Goal: Information Seeking & Learning: Learn about a topic

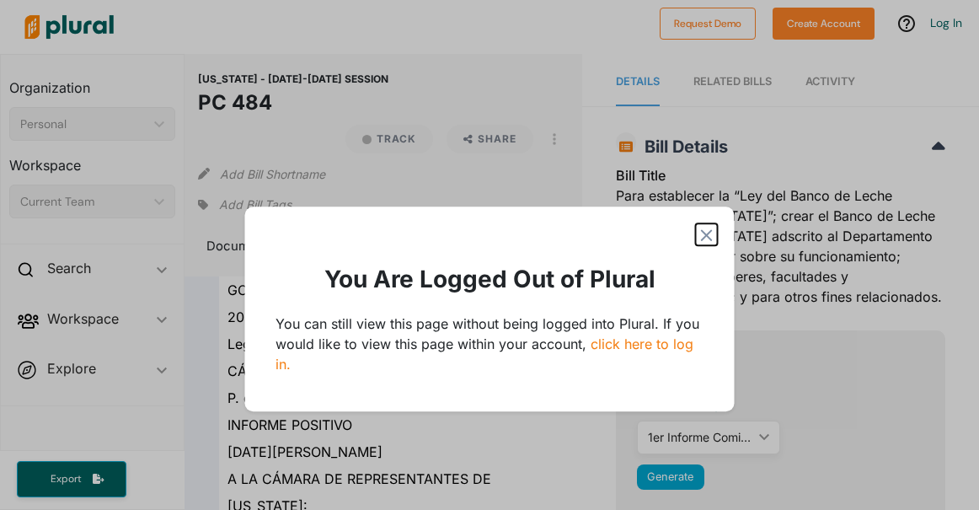
click at [705, 233] on polygon "Modal" at bounding box center [707, 235] width 20 height 20
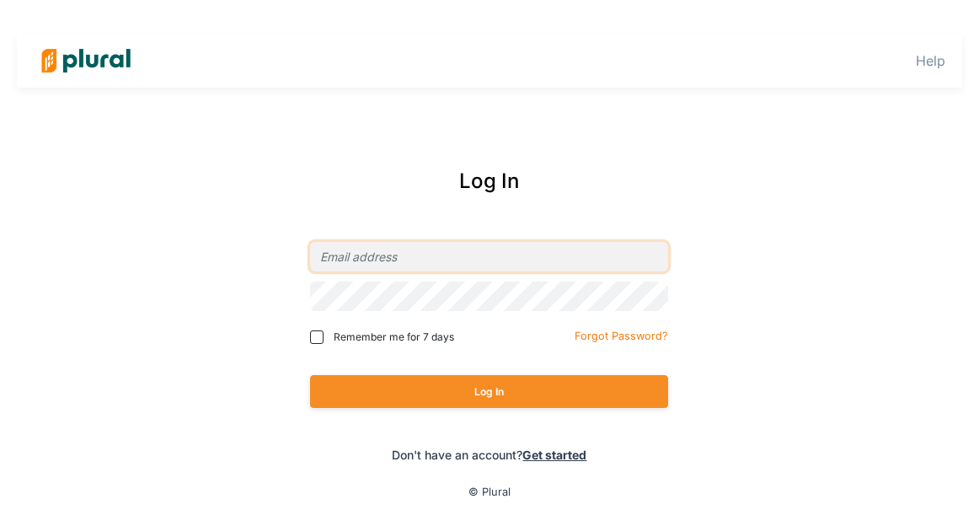
click at [404, 250] on input "email" at bounding box center [489, 256] width 358 height 29
type input "[EMAIL_ADDRESS][DOMAIN_NAME]"
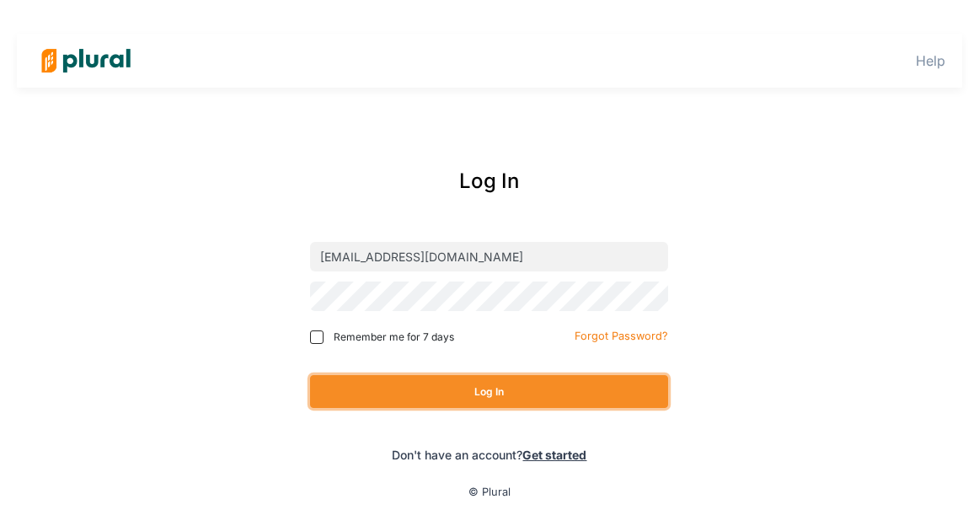
click at [452, 386] on button "Log In" at bounding box center [489, 391] width 358 height 33
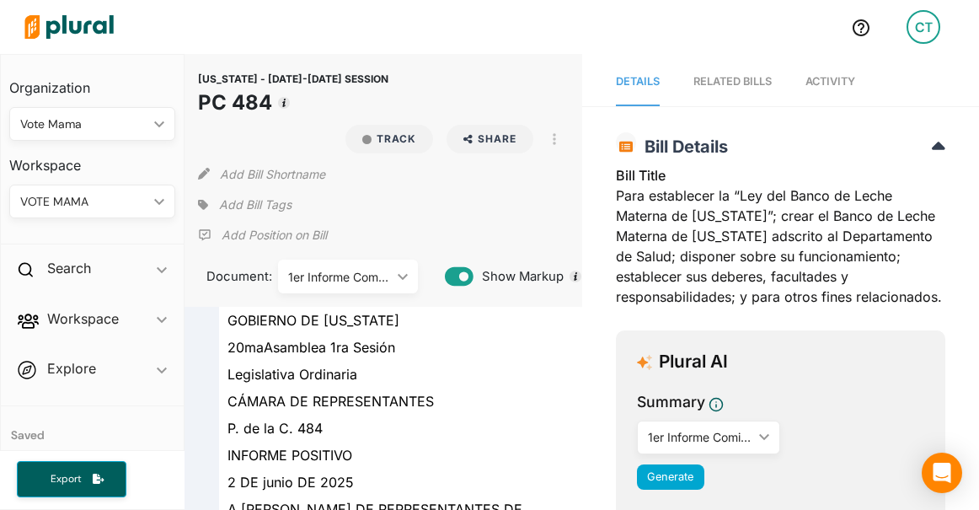
click at [75, 201] on div "VOTE MAMA" at bounding box center [83, 202] width 127 height 18
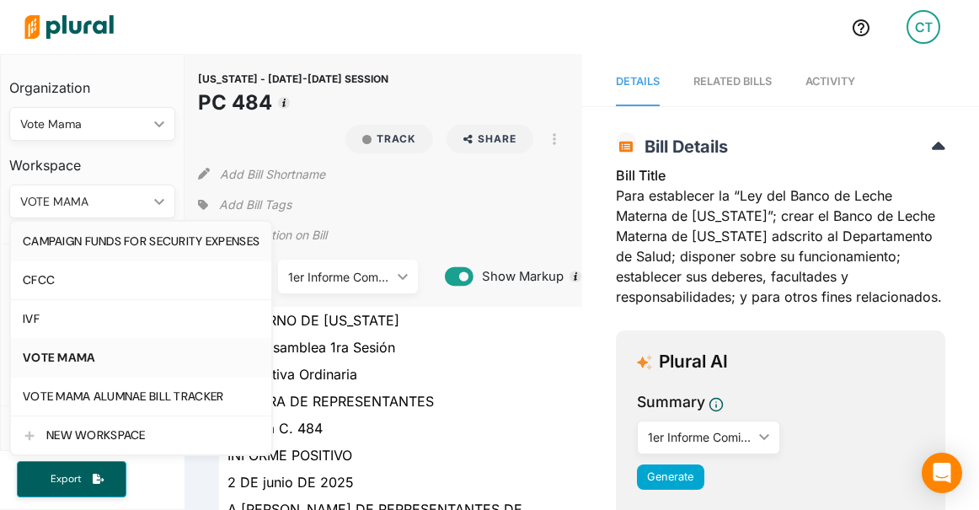
click at [78, 248] on div "CAMPAIGN FUNDS FOR SECURITY EXPENSES" at bounding box center [141, 241] width 237 height 14
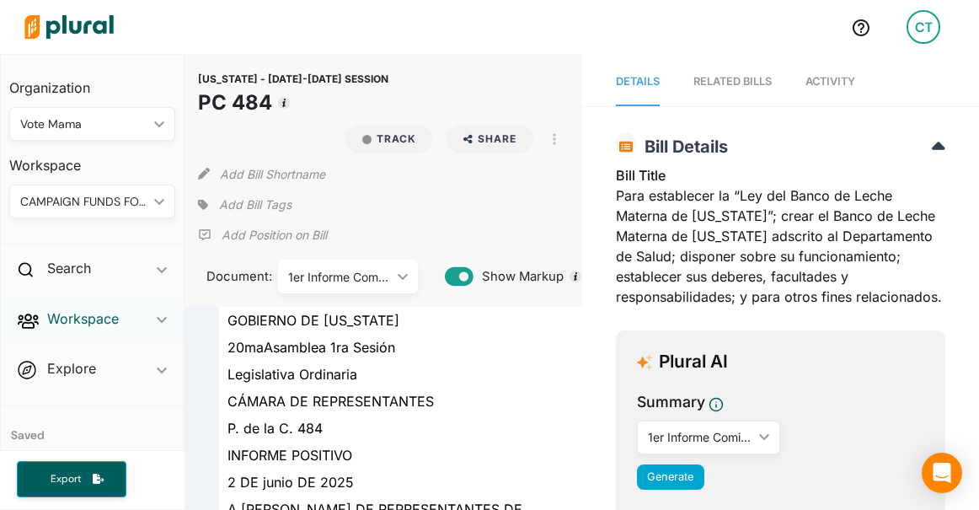
click at [67, 324] on h2 "Workspace" at bounding box center [83, 318] width 72 height 19
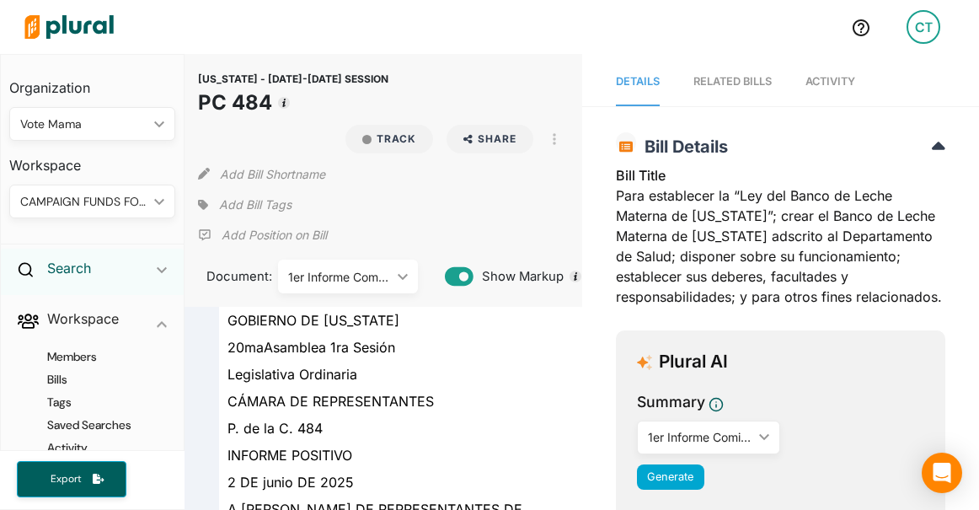
click at [84, 264] on h2 "Search" at bounding box center [69, 268] width 44 height 19
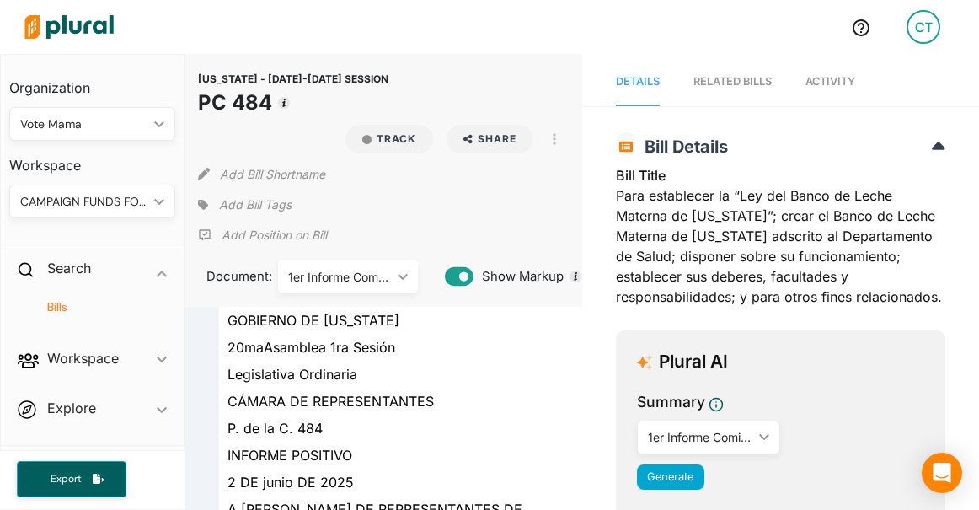
click at [62, 302] on h4 "Bills" at bounding box center [96, 307] width 141 height 16
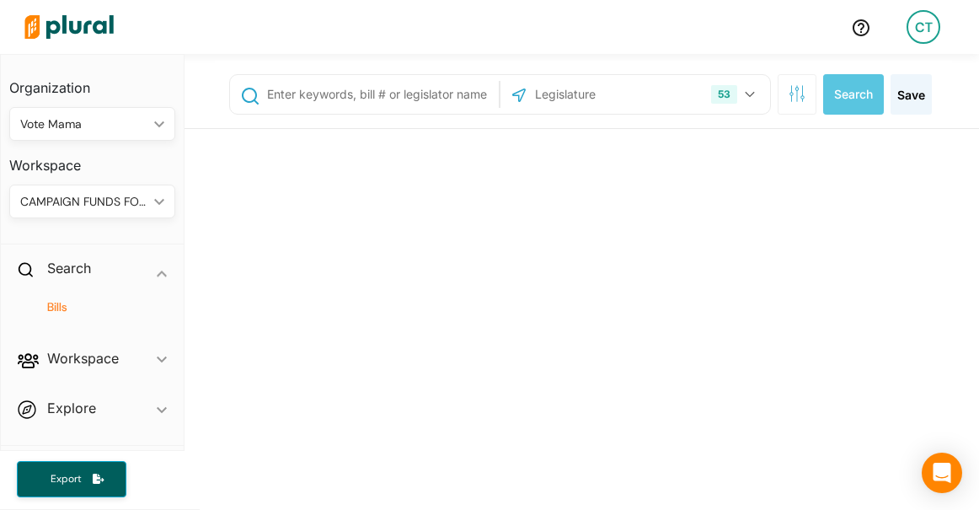
click at [349, 96] on input "text" at bounding box center [379, 94] width 228 height 32
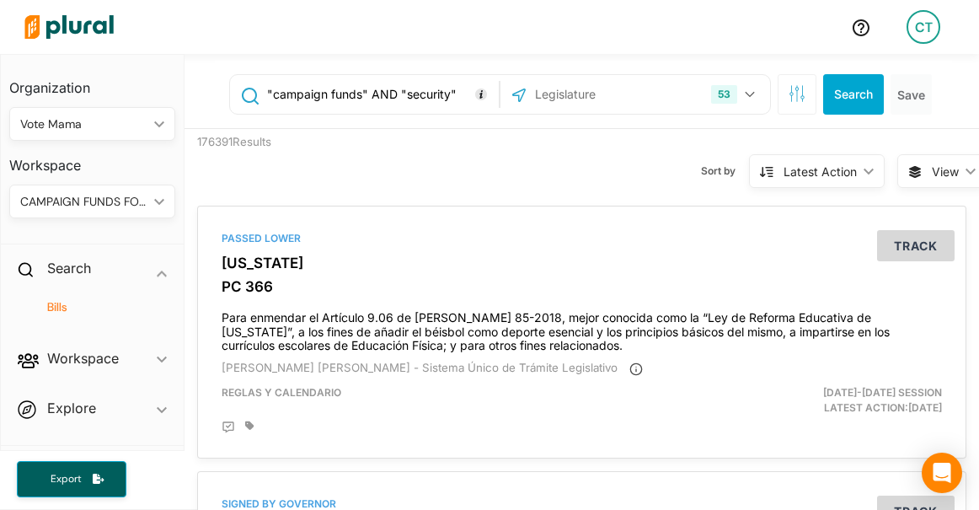
type input ""campaign funds" AND "security""
click at [855, 95] on button "Search" at bounding box center [853, 94] width 61 height 40
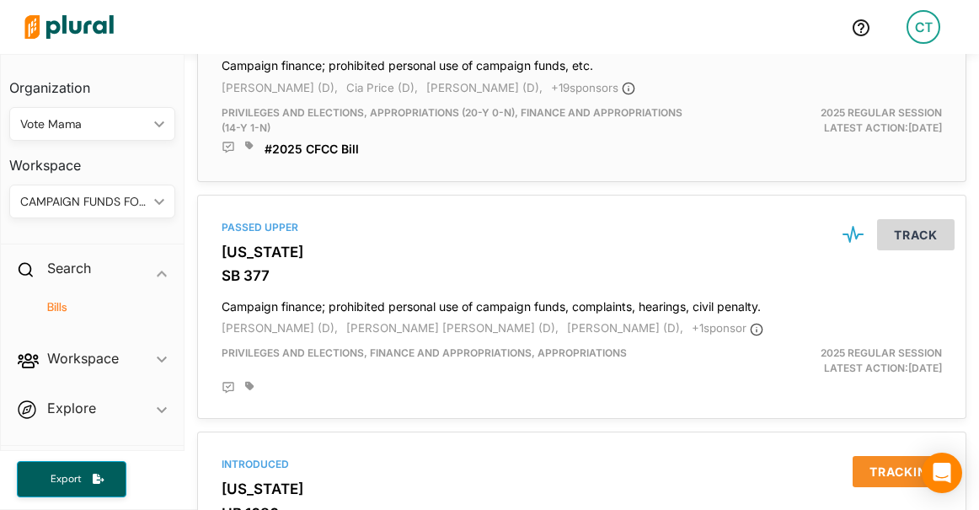
scroll to position [1221, 0]
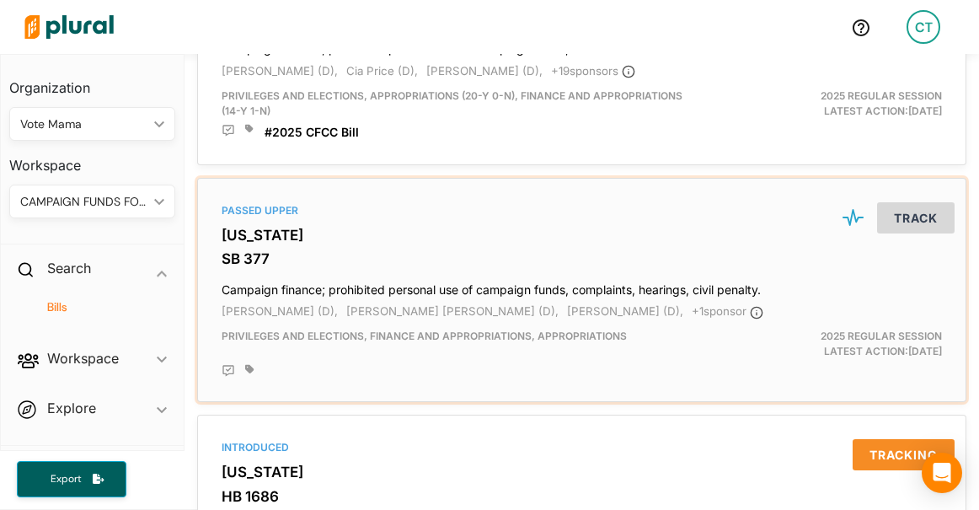
click at [240, 253] on div "Passed Upper [US_STATE] SB 377 Campaign finance; prohibited personal use of cam…" at bounding box center [582, 290] width 754 height 210
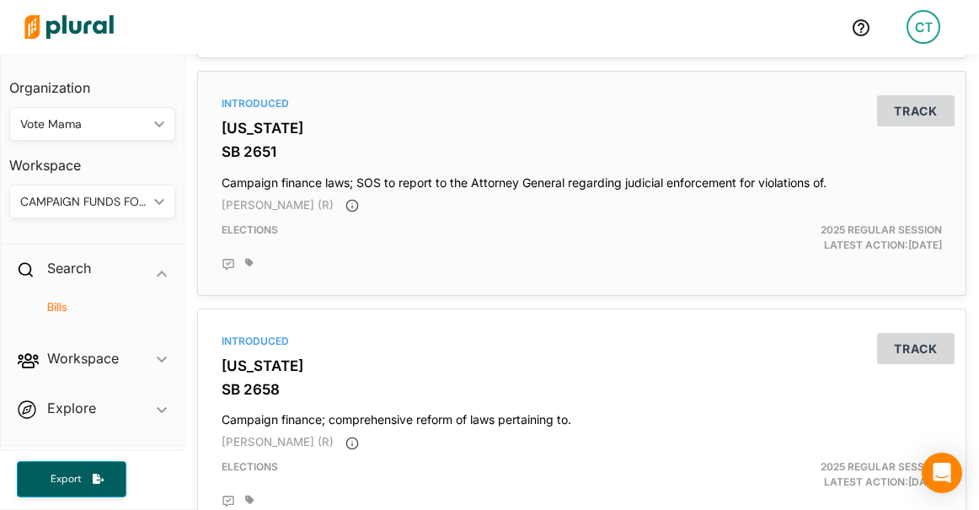
scroll to position [2320, 0]
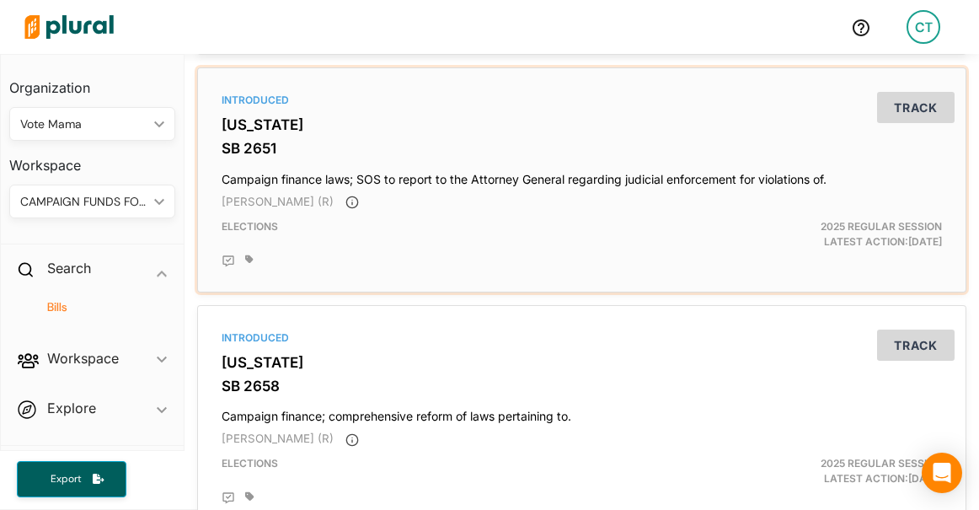
click at [238, 152] on h3 "SB 2651" at bounding box center [582, 148] width 720 height 17
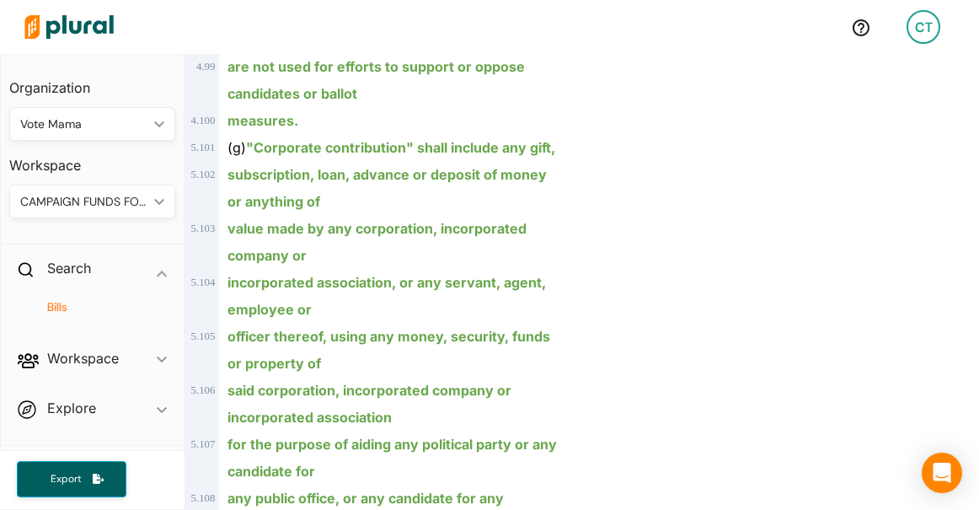
scroll to position [5404, 0]
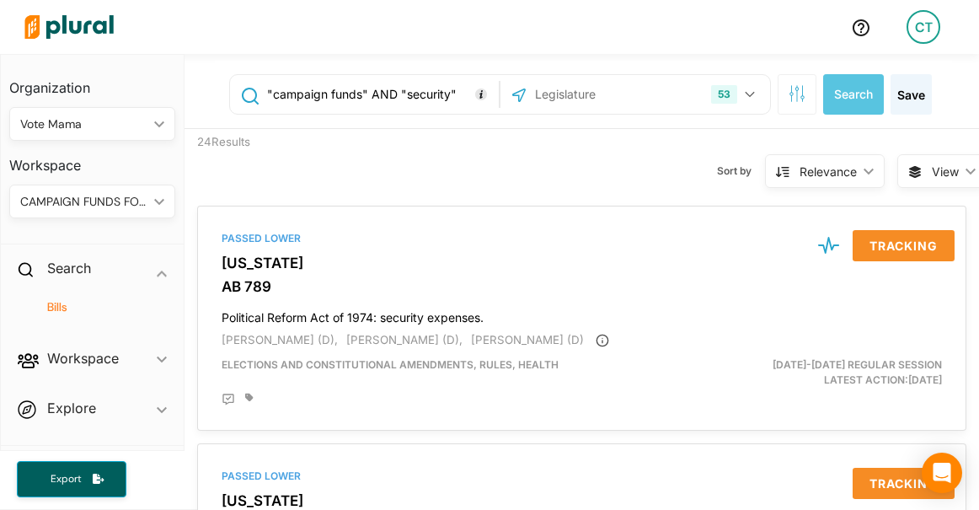
click at [833, 163] on div "Relevance" at bounding box center [828, 172] width 57 height 18
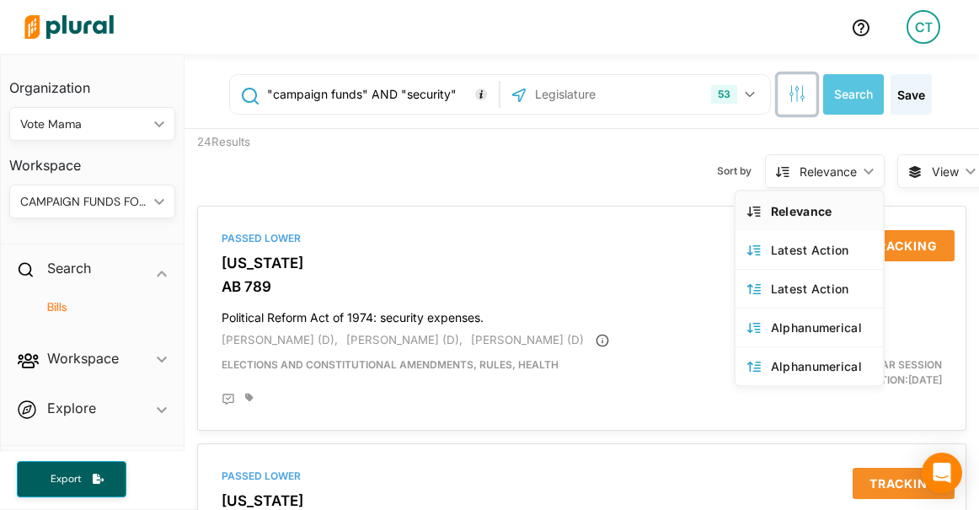
click at [789, 90] on icon "button" at bounding box center [797, 93] width 17 height 17
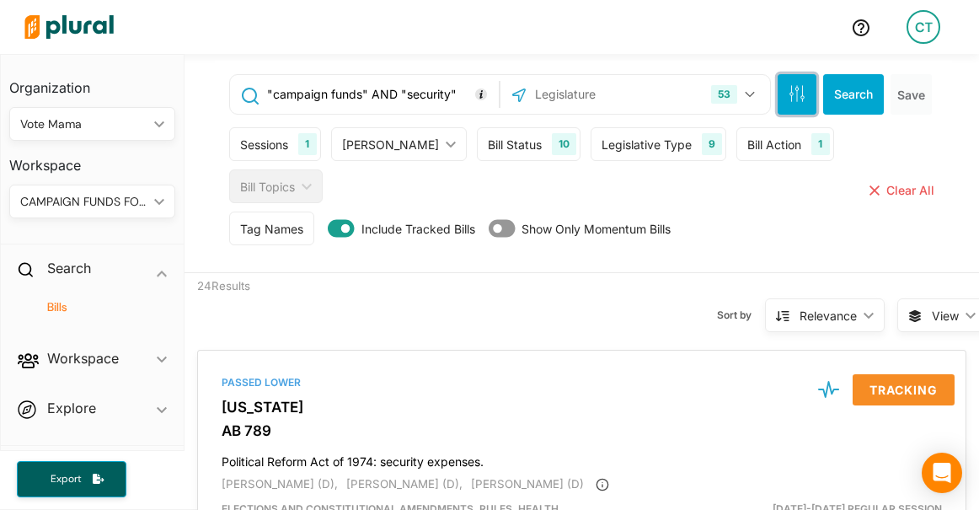
click at [789, 90] on icon "button" at bounding box center [797, 93] width 17 height 17
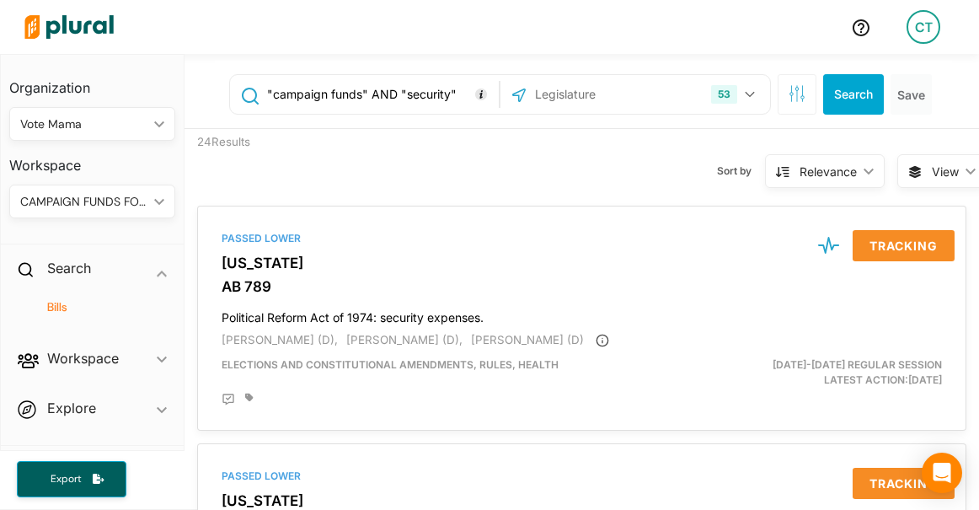
click at [792, 184] on div "Relevance ic_keyboard_arrow_down" at bounding box center [825, 171] width 120 height 34
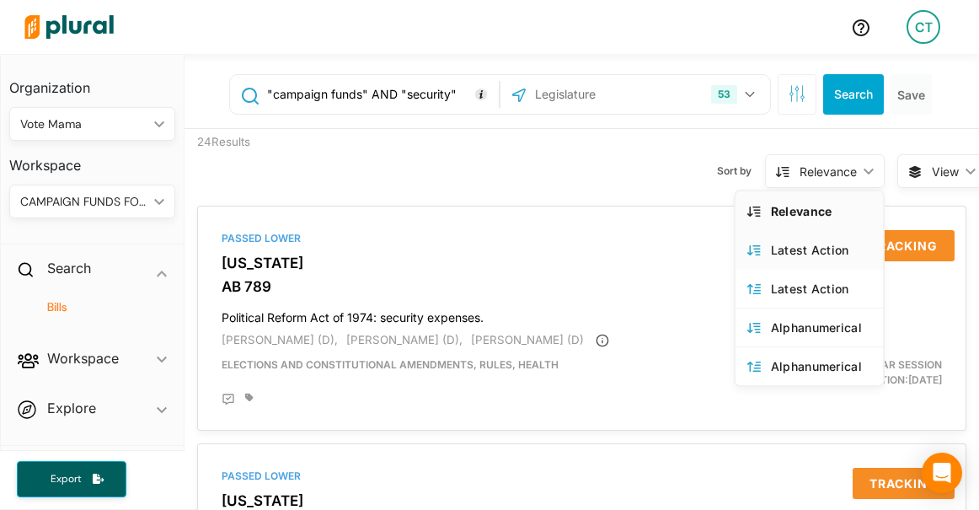
click at [798, 308] on link "Latest Action" at bounding box center [809, 327] width 147 height 39
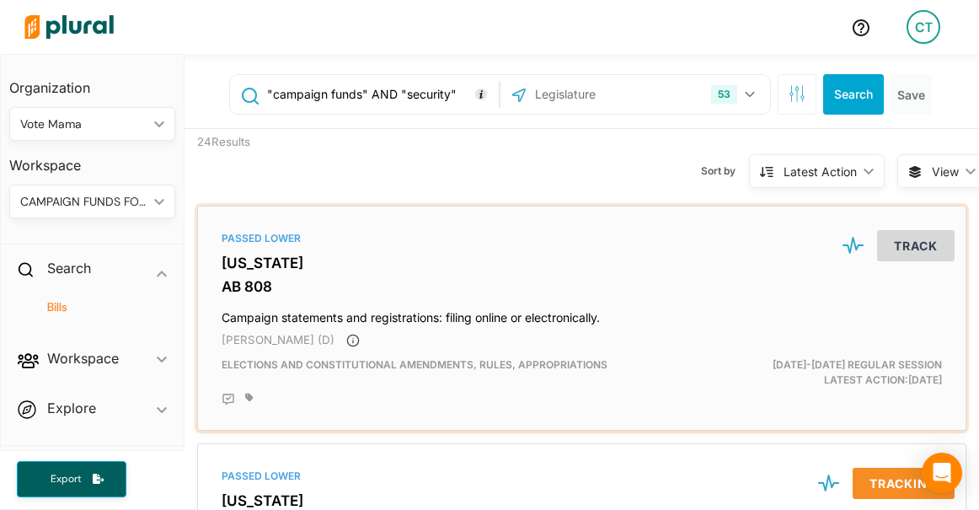
click at [235, 292] on h3 "AB 808" at bounding box center [582, 286] width 720 height 17
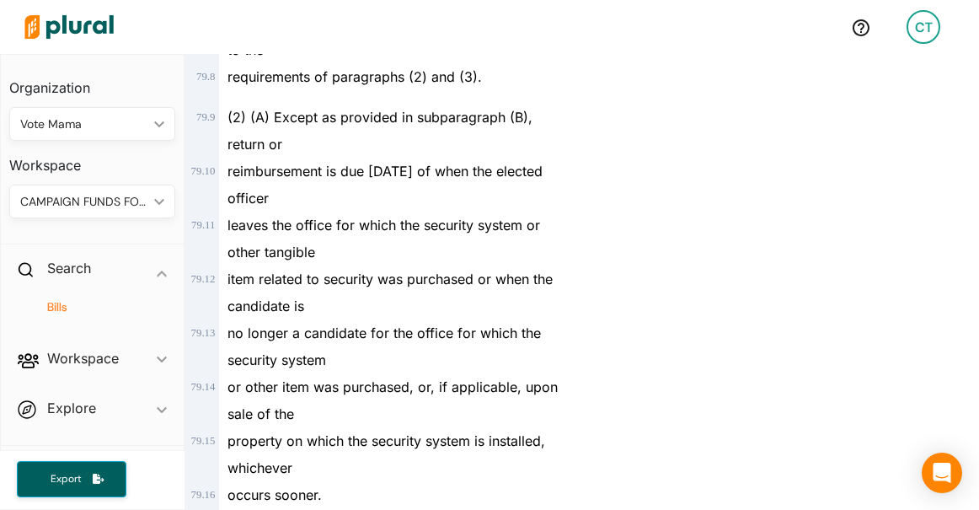
scroll to position [153215, 0]
